Goal: Task Accomplishment & Management: Manage account settings

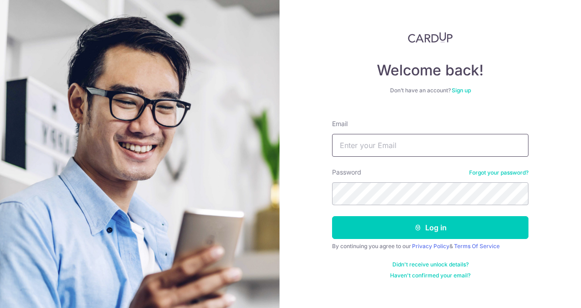
click at [399, 144] on input "Email" at bounding box center [430, 145] width 196 height 23
type input "[EMAIL_ADDRESS][DOMAIN_NAME]"
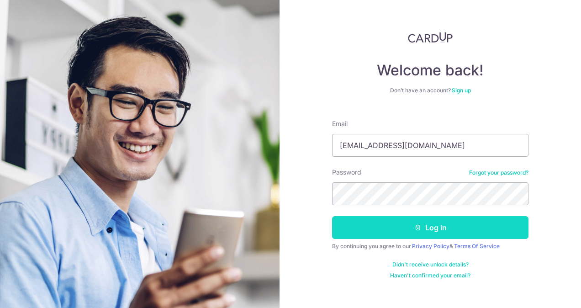
click at [450, 226] on button "Log in" at bounding box center [430, 227] width 196 height 23
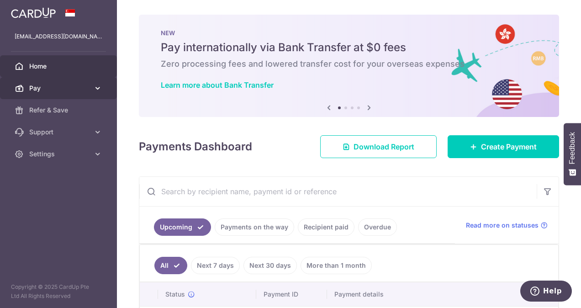
click at [90, 85] on link "Pay" at bounding box center [58, 88] width 117 height 22
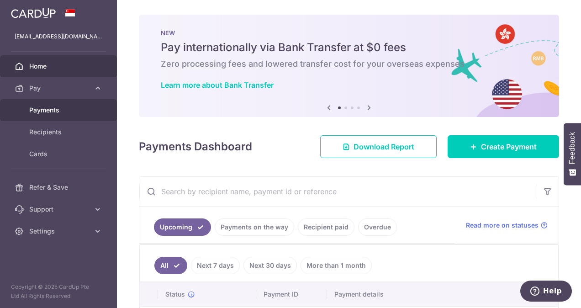
click at [58, 107] on span "Payments" at bounding box center [59, 110] width 60 height 9
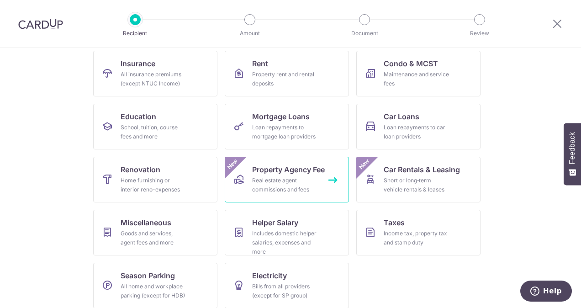
scroll to position [101, 0]
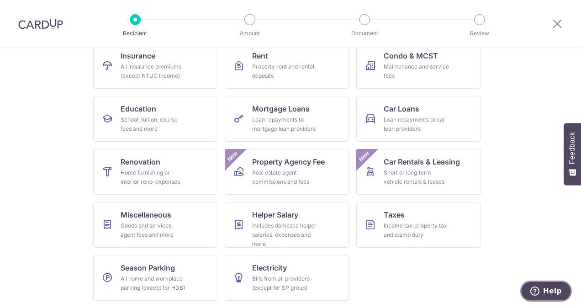
click at [550, 289] on span "Help" at bounding box center [552, 291] width 19 height 8
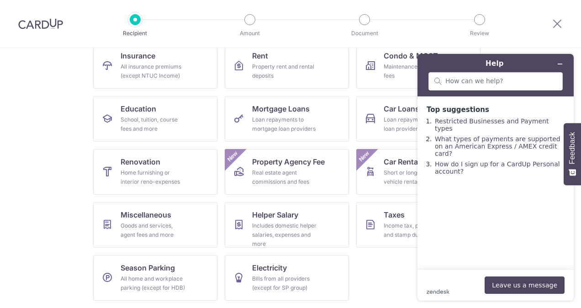
click at [22, 121] on section "What would you like to pay for? Domestic payments International payments New Ch…" at bounding box center [290, 178] width 581 height 260
click at [563, 66] on button "Minimize widget" at bounding box center [560, 64] width 15 height 13
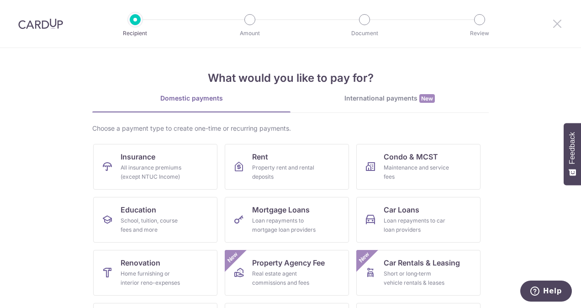
click at [561, 20] on icon at bounding box center [557, 23] width 11 height 11
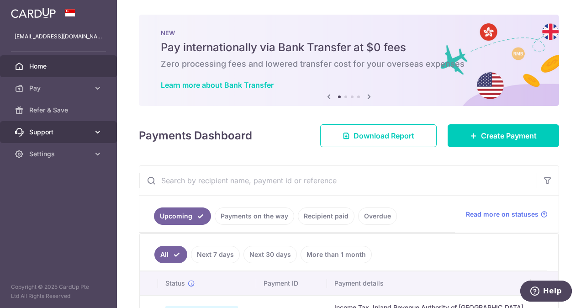
click at [62, 131] on span "Support" at bounding box center [59, 131] width 60 height 9
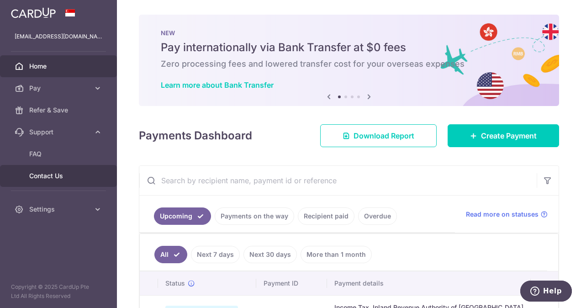
click at [38, 170] on link "Contact Us" at bounding box center [58, 176] width 117 height 22
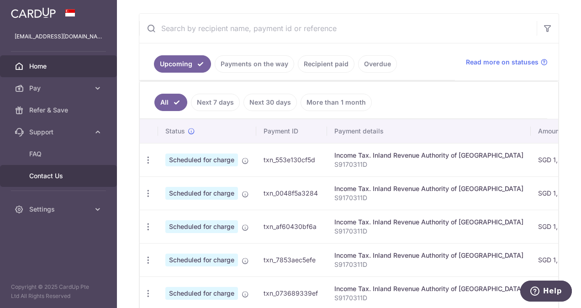
scroll to position [143, 0]
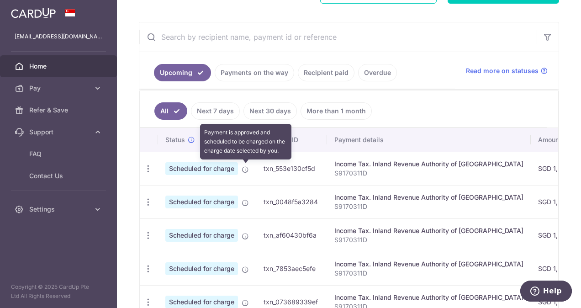
click at [248, 169] on icon at bounding box center [245, 169] width 7 height 7
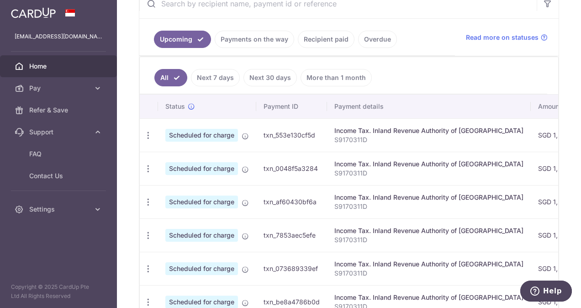
scroll to position [190, 0]
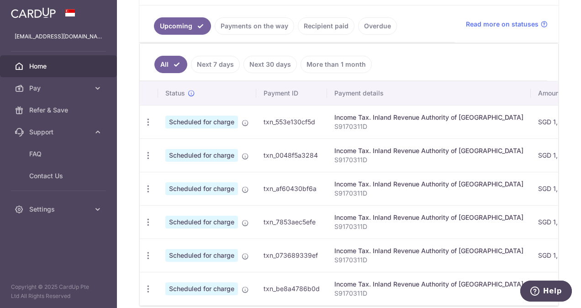
click at [325, 132] on td "txn_553e130cf5d" at bounding box center [291, 121] width 71 height 33
click at [294, 122] on td "txn_553e130cf5d" at bounding box center [291, 121] width 71 height 33
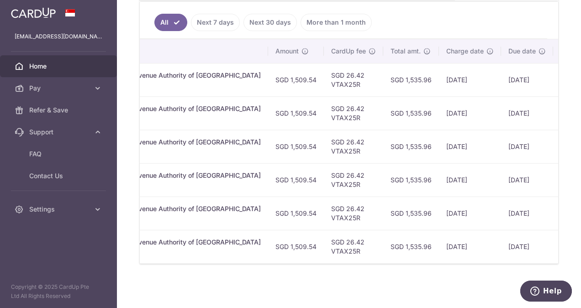
scroll to position [0, 295]
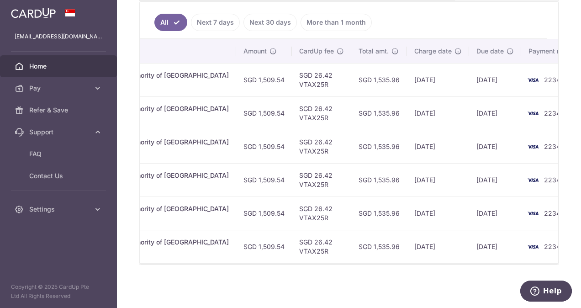
click at [469, 74] on td "[DATE]" at bounding box center [495, 79] width 52 height 33
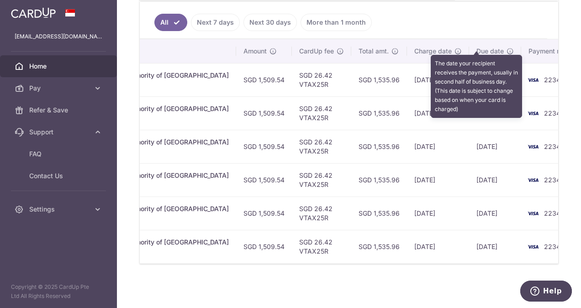
click at [507, 48] on icon at bounding box center [510, 51] width 7 height 7
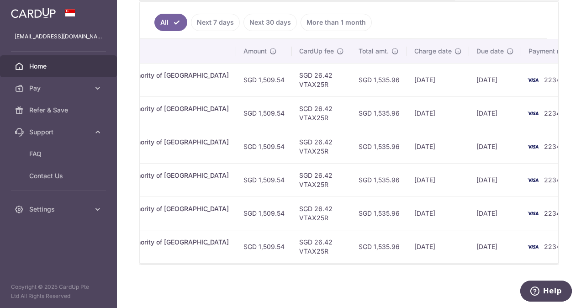
scroll to position [0, 0]
